Goal: Book appointment/travel/reservation

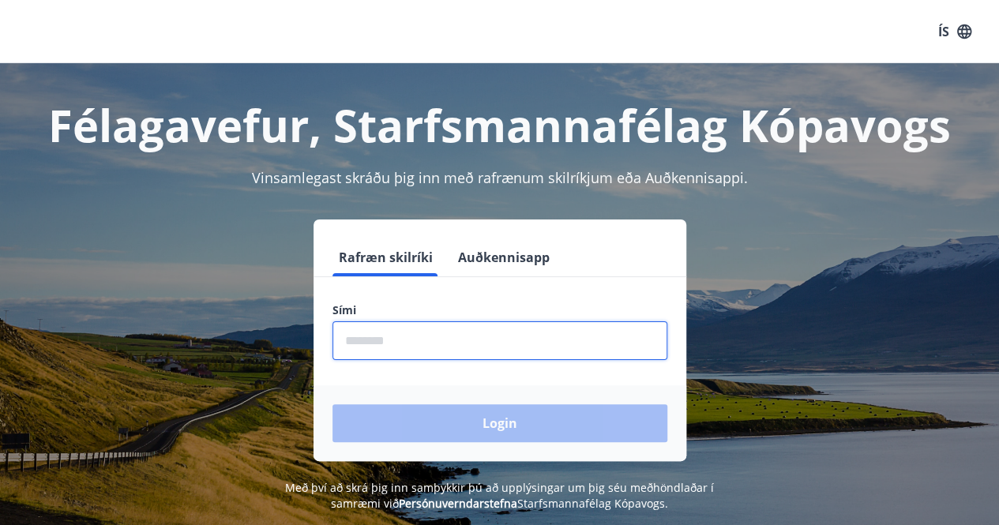
click at [578, 338] on input "phone" at bounding box center [499, 340] width 335 height 39
type input "********"
click at [332, 404] on button "Login" at bounding box center [499, 423] width 335 height 38
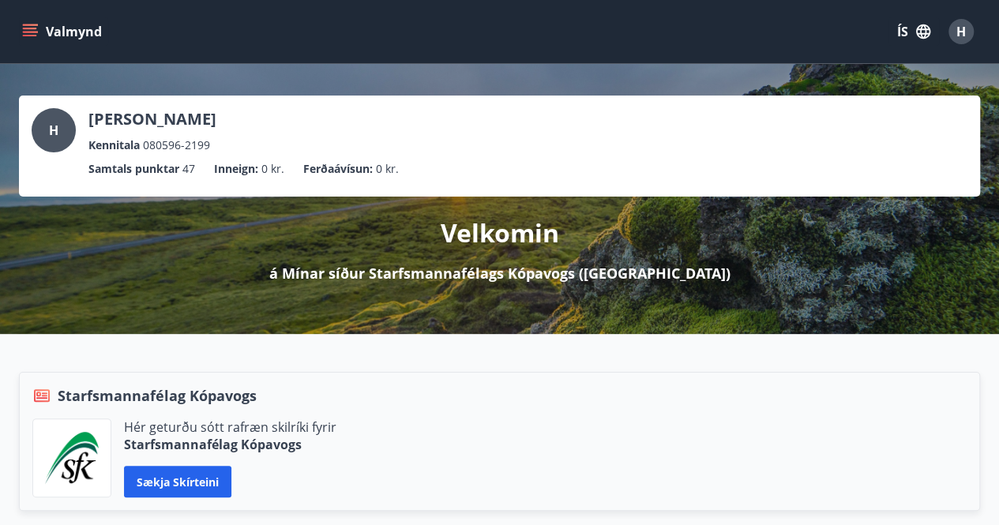
click at [21, 40] on button "Valmynd" at bounding box center [63, 31] width 89 height 28
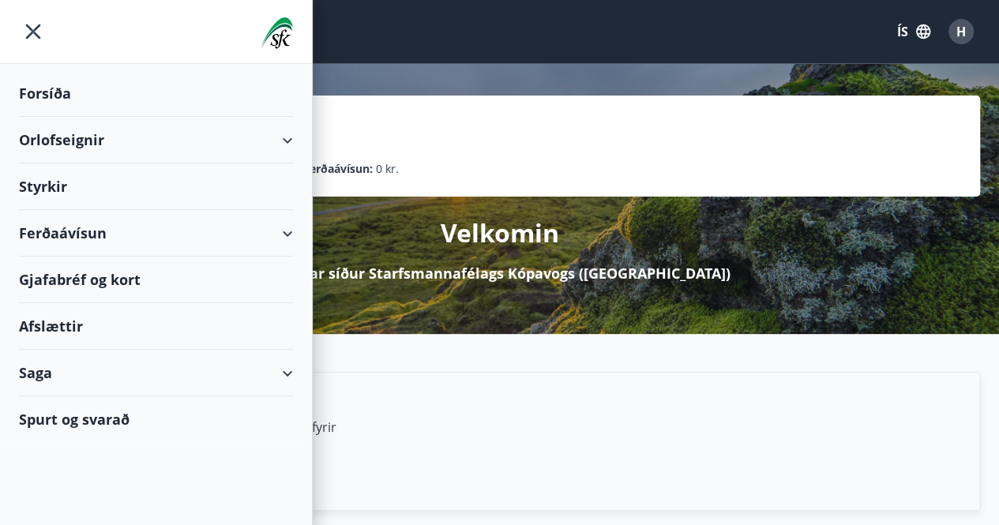
click at [83, 144] on div "Orlofseignir" at bounding box center [156, 140] width 274 height 47
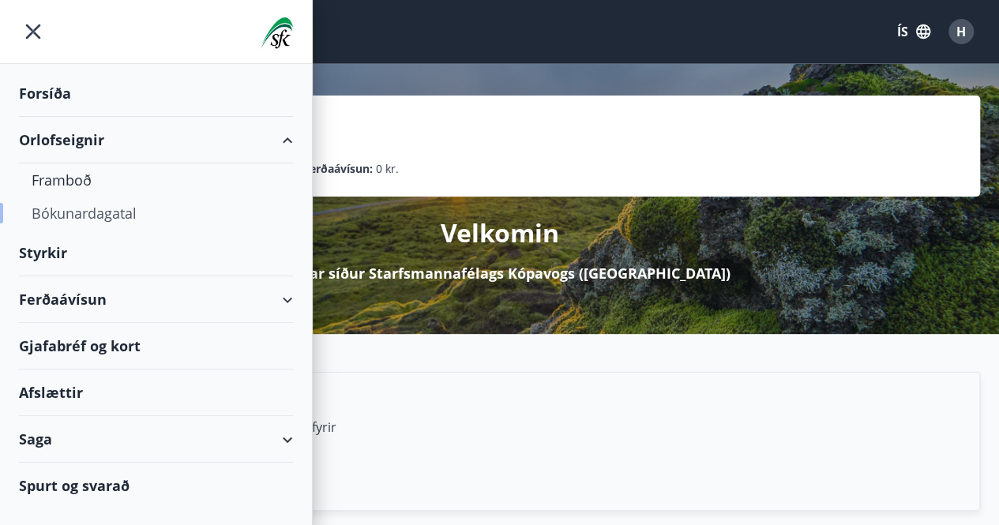
click at [90, 208] on div "Bókunardagatal" at bounding box center [156, 213] width 249 height 33
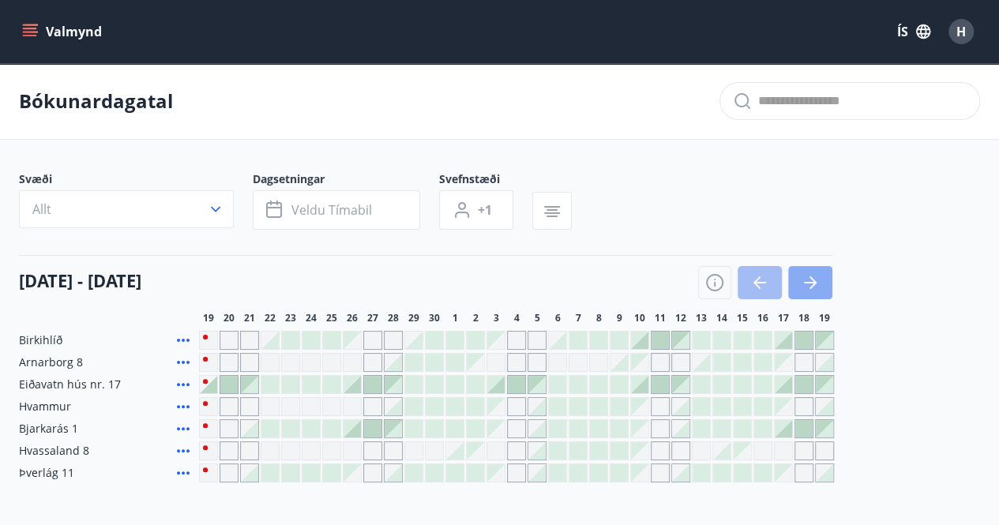
click at [808, 282] on icon "button" at bounding box center [810, 283] width 13 height 2
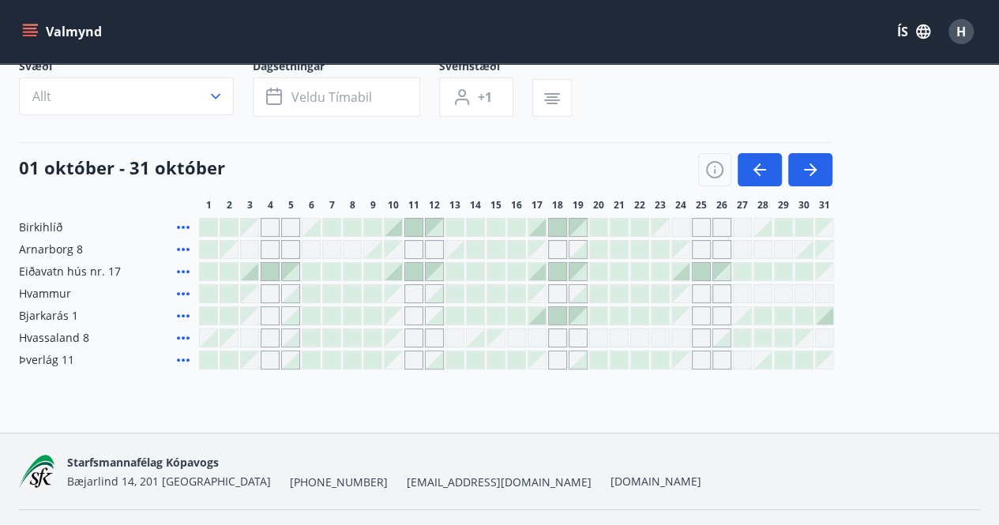
scroll to position [152, 0]
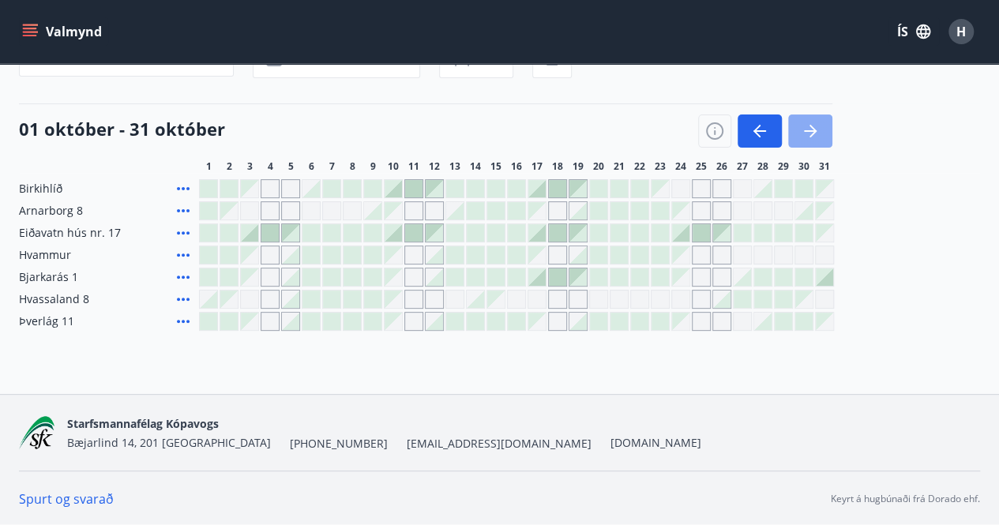
click at [827, 133] on button "button" at bounding box center [810, 130] width 44 height 33
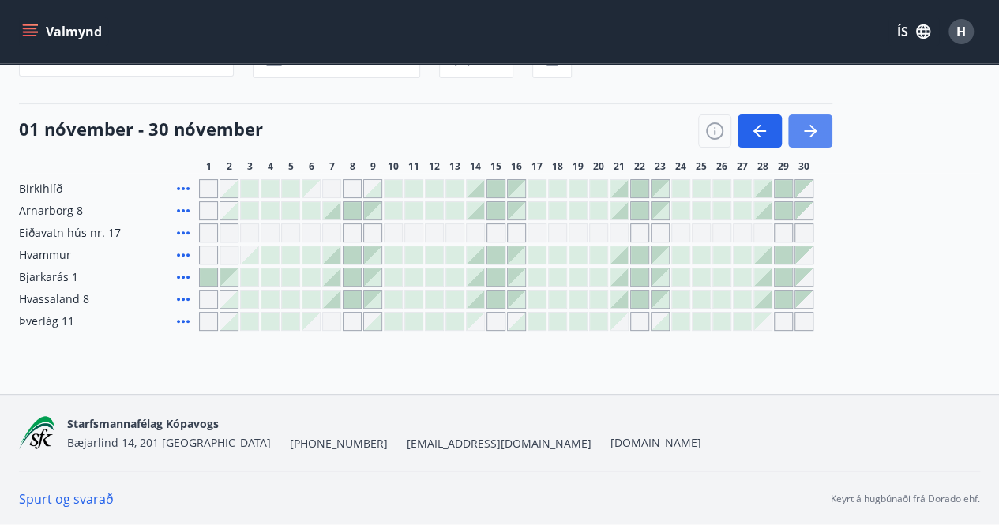
click at [827, 133] on button "button" at bounding box center [810, 130] width 44 height 33
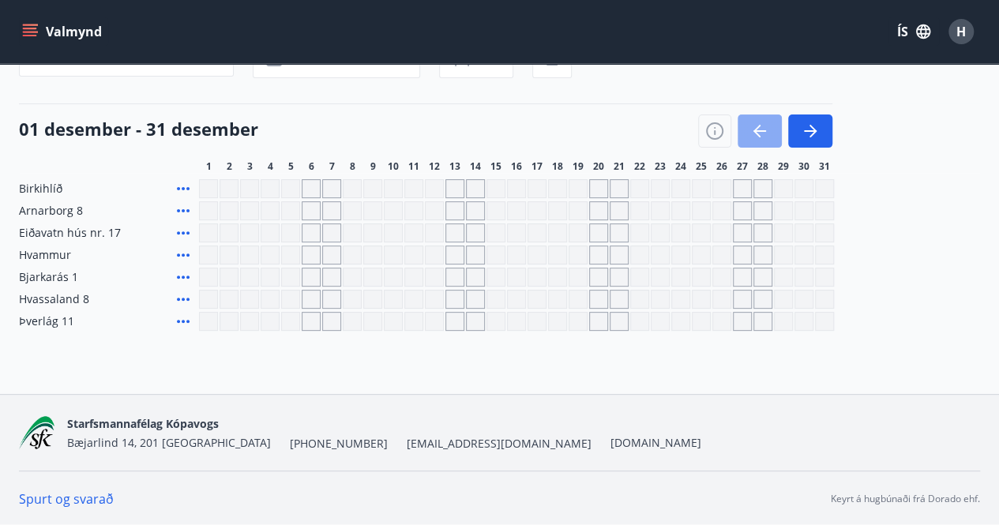
click at [753, 133] on icon "button" at bounding box center [759, 131] width 19 height 19
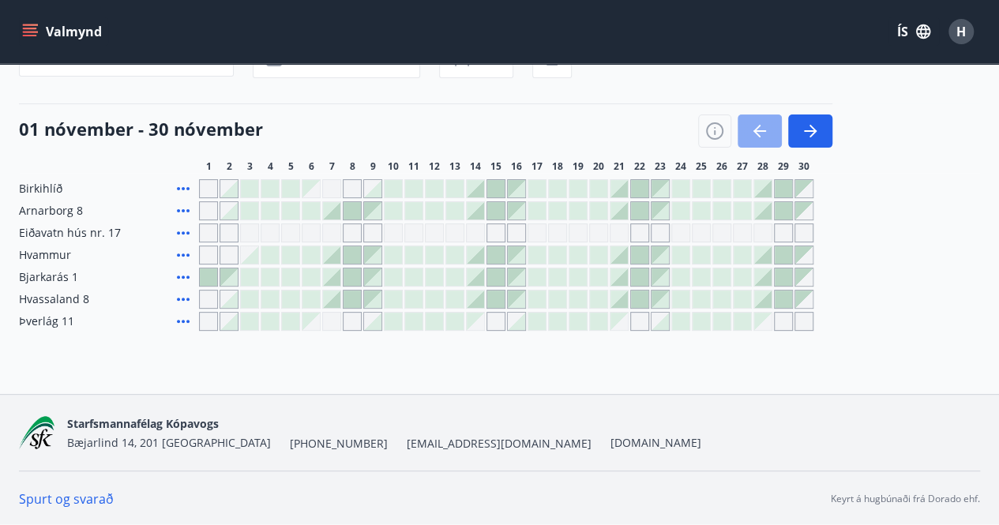
click at [760, 137] on icon "button" at bounding box center [759, 131] width 19 height 19
